Goal: Find specific page/section: Find specific page/section

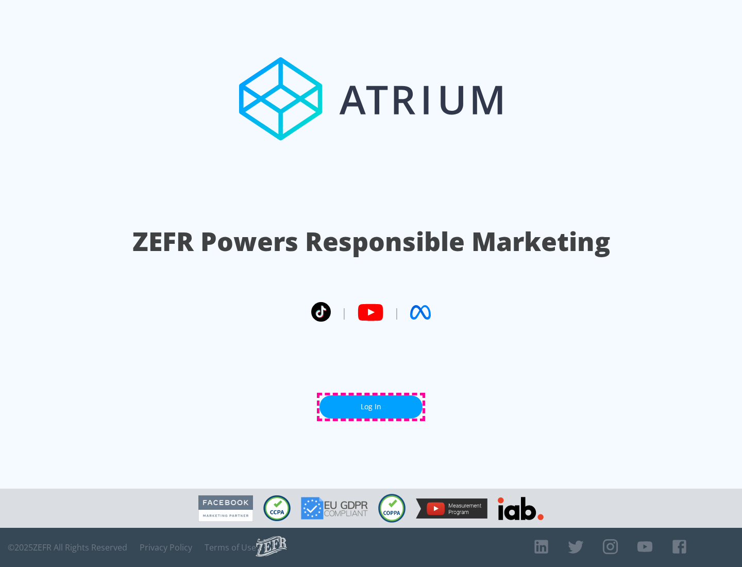
click at [371, 407] on link "Log In" at bounding box center [371, 406] width 103 height 23
